Goal: Information Seeking & Learning: Learn about a topic

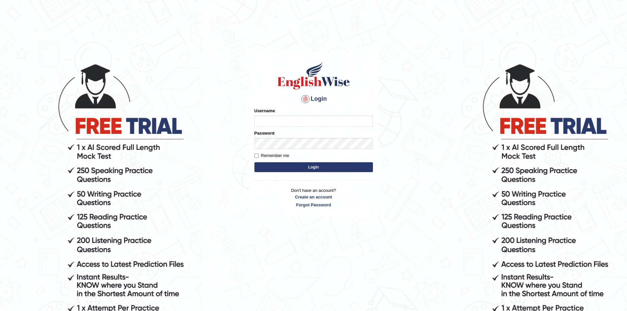
click at [300, 121] on input "Username" at bounding box center [313, 121] width 118 height 11
type input "amyrys"
click at [254, 162] on button "Login" at bounding box center [313, 167] width 118 height 10
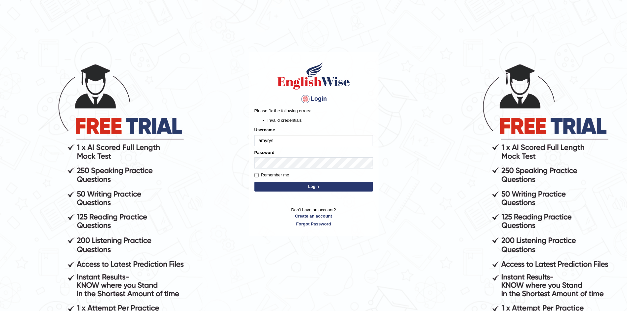
click at [283, 141] on input "amyrys" at bounding box center [313, 140] width 118 height 11
type input "amyreyes"
click at [300, 189] on button "Login" at bounding box center [313, 187] width 118 height 10
click at [242, 162] on body "Login Please fix the following errors: Invalid credentials Username amyreyes Pa…" at bounding box center [313, 186] width 627 height 311
click at [299, 185] on button "Login" at bounding box center [313, 187] width 118 height 10
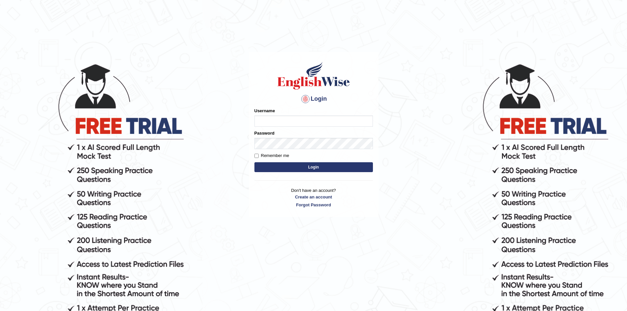
click at [316, 117] on input "Username" at bounding box center [313, 121] width 118 height 11
click at [316, 117] on input "amyreyes" at bounding box center [313, 121] width 118 height 11
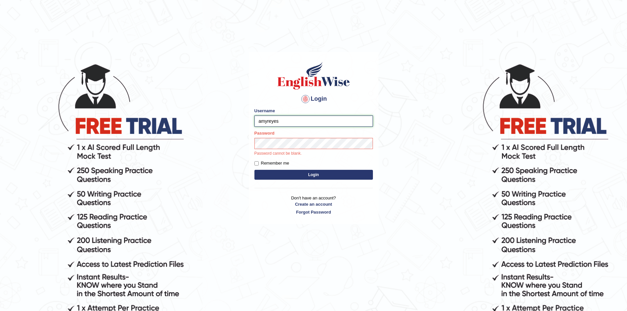
drag, startPoint x: 283, startPoint y: 122, endPoint x: 252, endPoint y: 121, distance: 30.3
click at [252, 121] on div "Login Please fix the following errors: Username amyreyes Password Password cann…" at bounding box center [314, 138] width 130 height 172
click at [299, 121] on input "amellyn.reyes14@uyahoo.com" at bounding box center [313, 121] width 118 height 11
type input "amellyn.reyes14@yahoo.com"
click at [303, 173] on button "Login" at bounding box center [313, 175] width 118 height 10
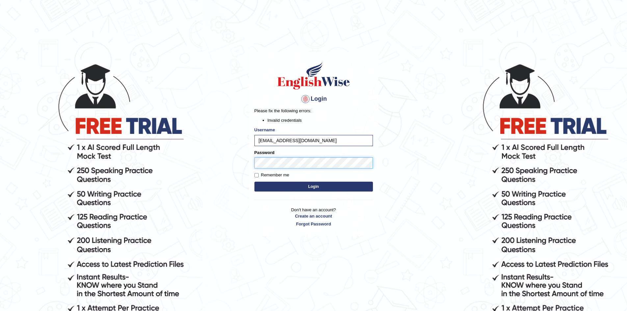
click at [254, 182] on button "Login" at bounding box center [313, 187] width 118 height 10
drag, startPoint x: 322, startPoint y: 142, endPoint x: 246, endPoint y: 142, distance: 76.0
click at [246, 142] on body "Login Please fix the following errors: Invalid credentials Username amellyn.rey…" at bounding box center [313, 186] width 627 height 311
type input "amyrys"
click at [254, 182] on button "Login" at bounding box center [313, 187] width 118 height 10
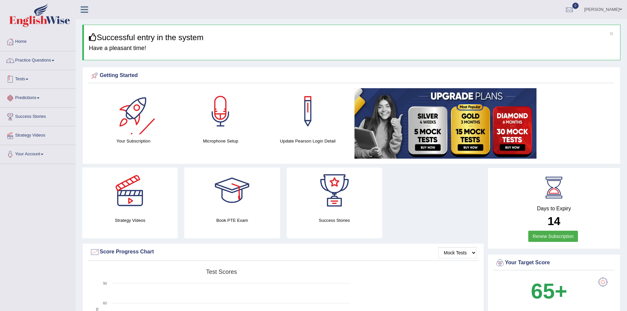
click at [37, 59] on link "Practice Questions" at bounding box center [37, 59] width 75 height 16
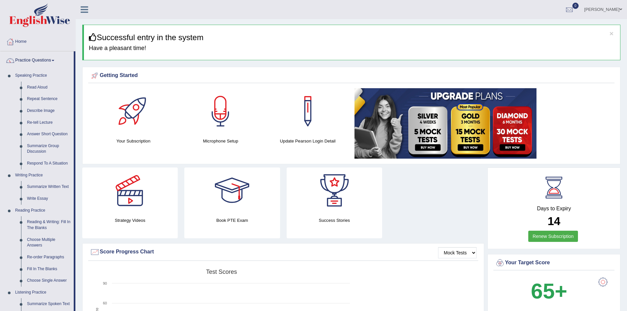
drag, startPoint x: 41, startPoint y: 60, endPoint x: 61, endPoint y: 60, distance: 19.4
click at [41, 60] on link "Practice Questions" at bounding box center [36, 59] width 73 height 16
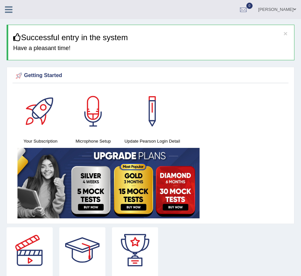
click at [8, 9] on icon at bounding box center [9, 9] width 8 height 9
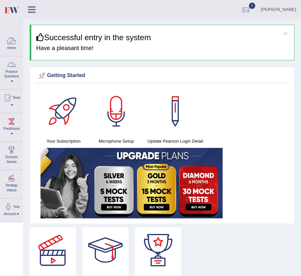
click at [10, 79] on link "Practice Questions" at bounding box center [11, 71] width 22 height 31
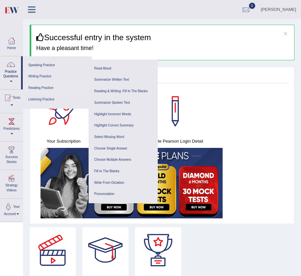
click at [45, 87] on link "Reading Practice" at bounding box center [57, 88] width 63 height 12
click at [113, 78] on link "Summarize Written Text" at bounding box center [123, 80] width 63 height 12
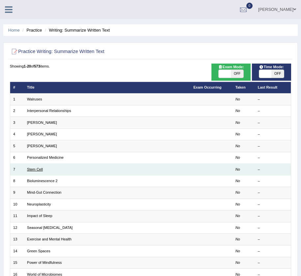
click at [34, 167] on link "Stem Cell" at bounding box center [35, 169] width 16 height 4
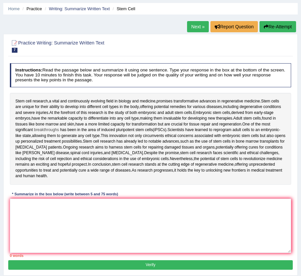
scroll to position [33, 0]
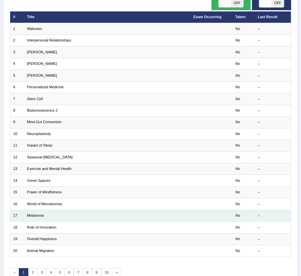
scroll to position [99, 0]
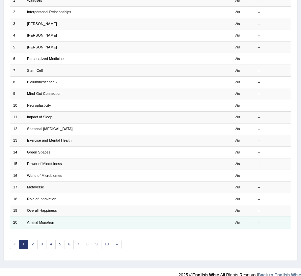
click at [42, 222] on link "Animal Migration" at bounding box center [40, 222] width 27 height 4
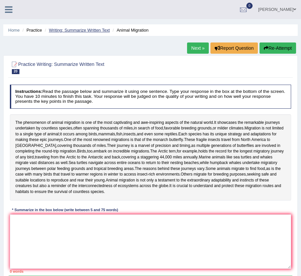
click at [84, 31] on link "Writing: Summarize Written Text" at bounding box center [79, 30] width 61 height 5
